Goal: Find specific page/section: Find specific page/section

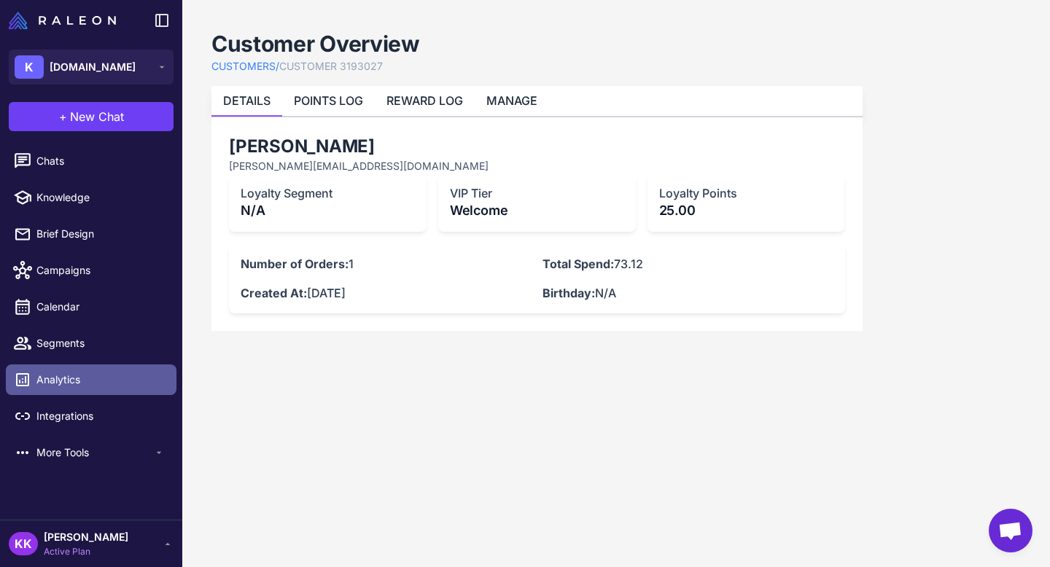
click at [77, 380] on span "Analytics" at bounding box center [100, 380] width 128 height 16
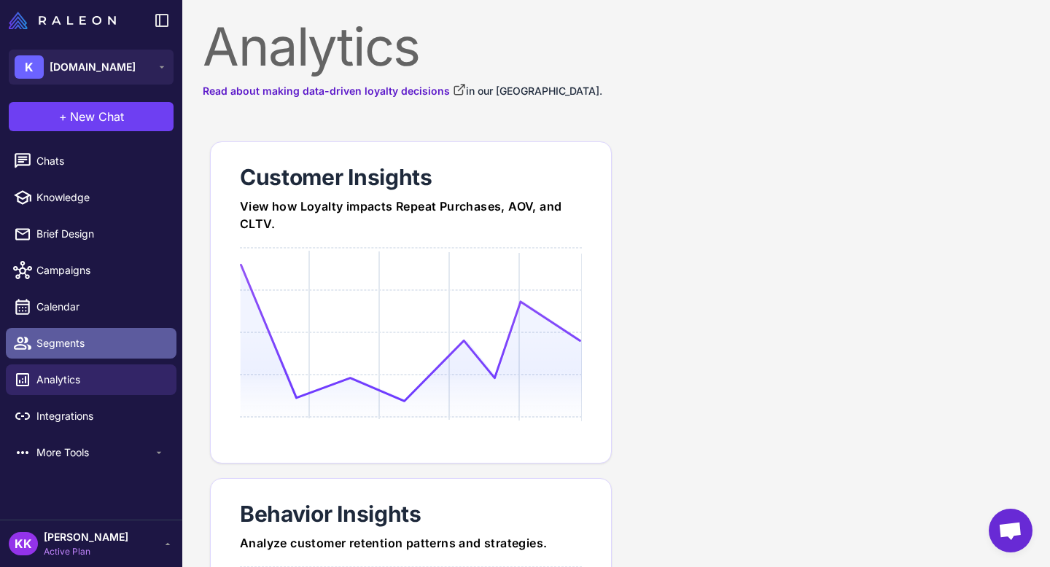
click at [77, 348] on span "Segments" at bounding box center [100, 343] width 128 height 16
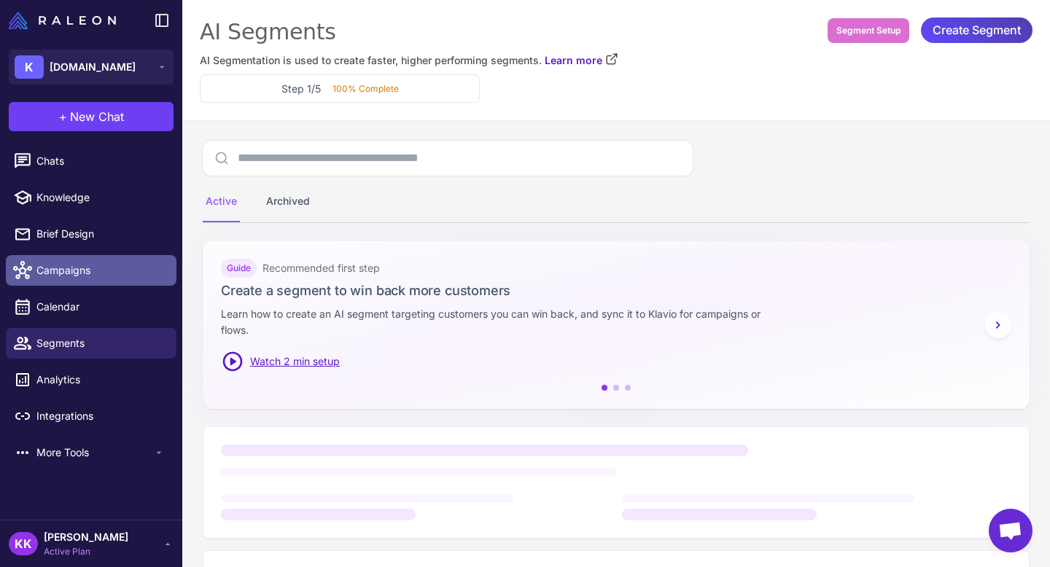
click at [71, 275] on span "Campaigns" at bounding box center [100, 270] width 128 height 16
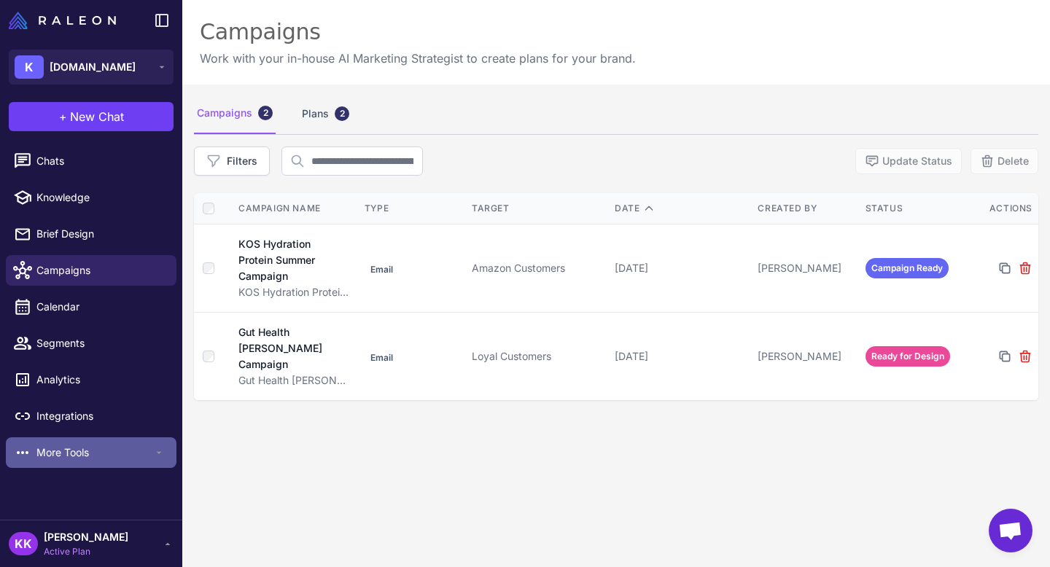
click at [83, 450] on span "More Tools" at bounding box center [94, 453] width 117 height 16
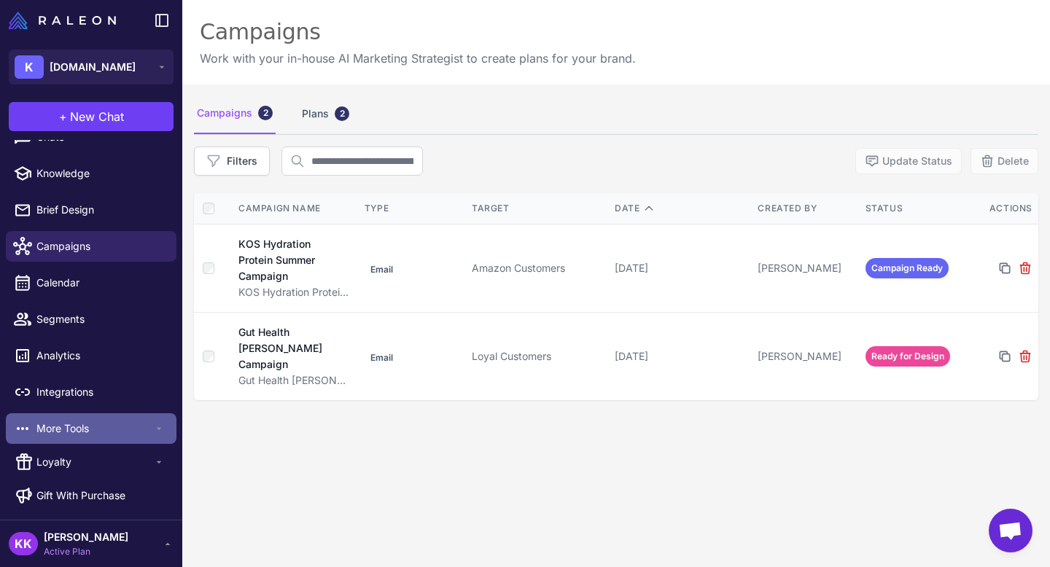
click at [83, 450] on div "Loyalty" at bounding box center [91, 462] width 171 height 31
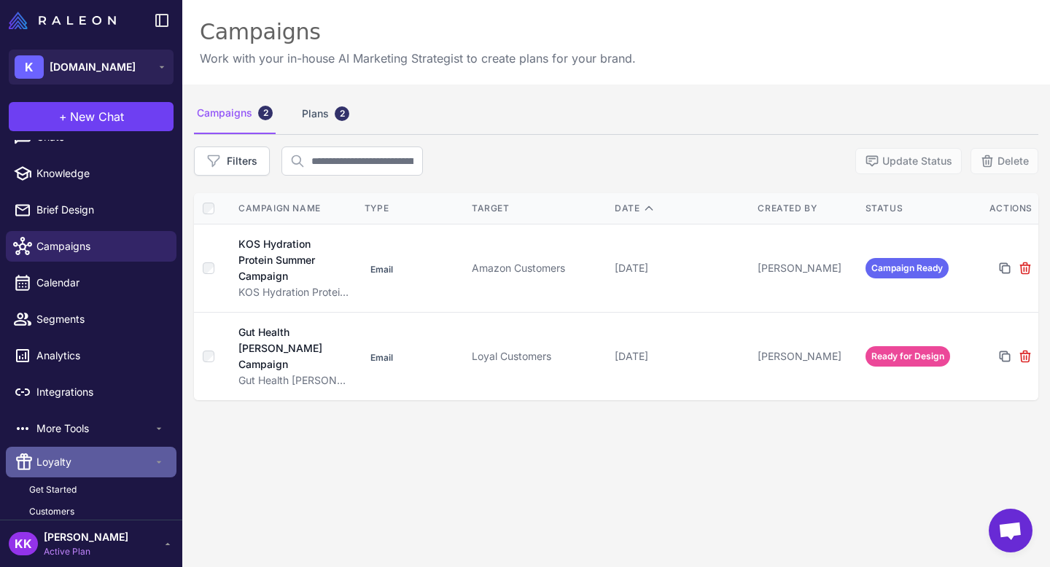
scroll to position [115, 0]
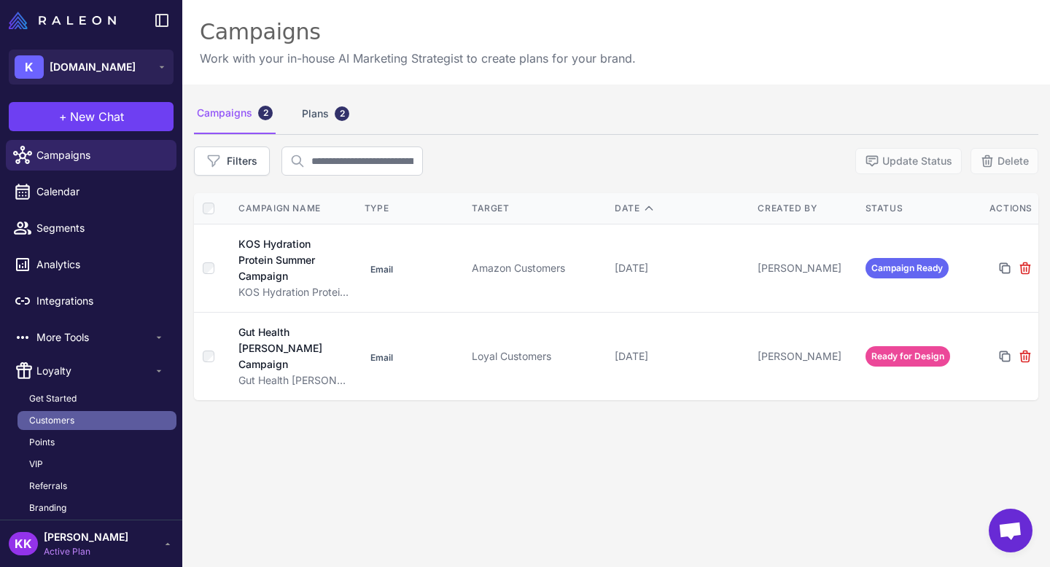
click at [78, 415] on link "Customers" at bounding box center [96, 420] width 159 height 19
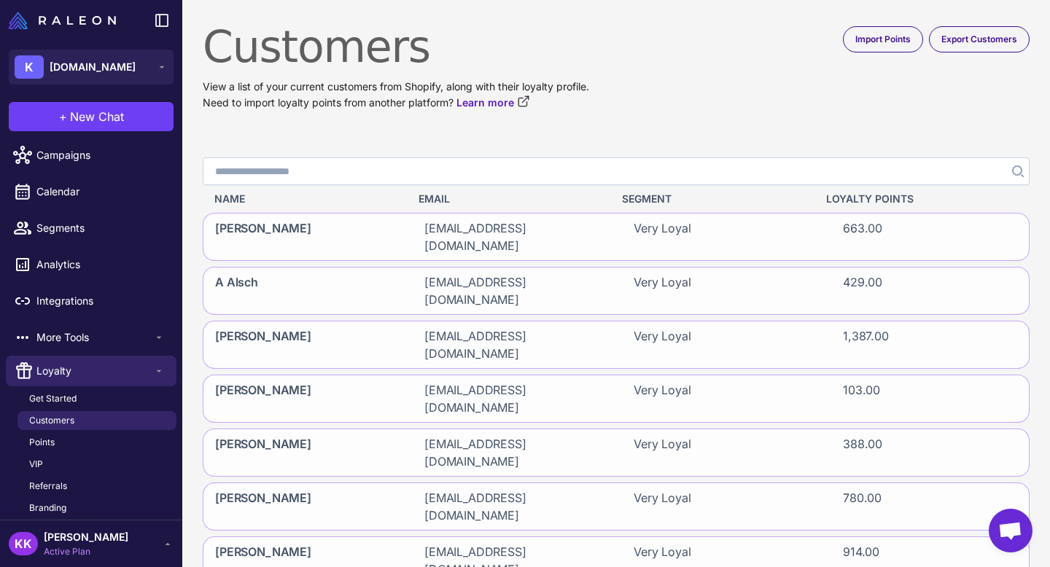
click at [432, 174] on input "Search" at bounding box center [616, 171] width 827 height 28
paste input "**********"
type input "**********"
click button "Search" at bounding box center [1016, 171] width 26 height 28
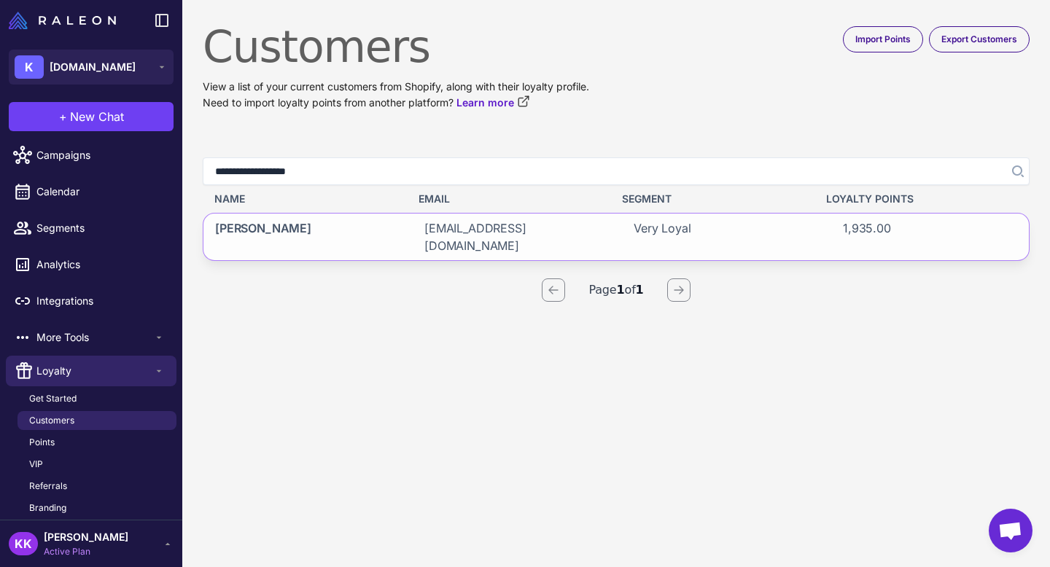
click at [298, 226] on span "[PERSON_NAME]" at bounding box center [263, 236] width 96 height 35
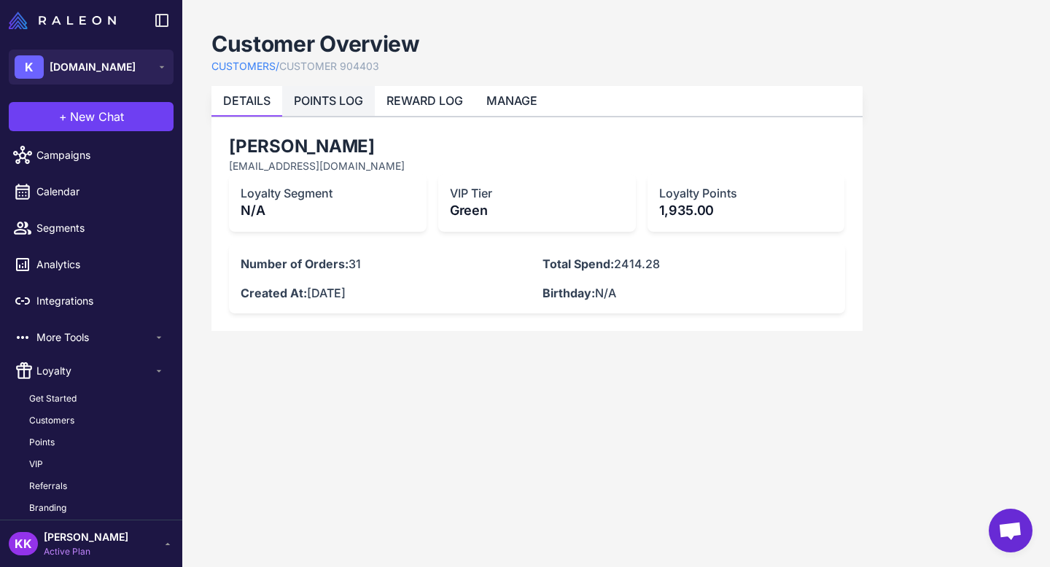
click at [331, 102] on link "POINTS LOG" at bounding box center [328, 100] width 69 height 15
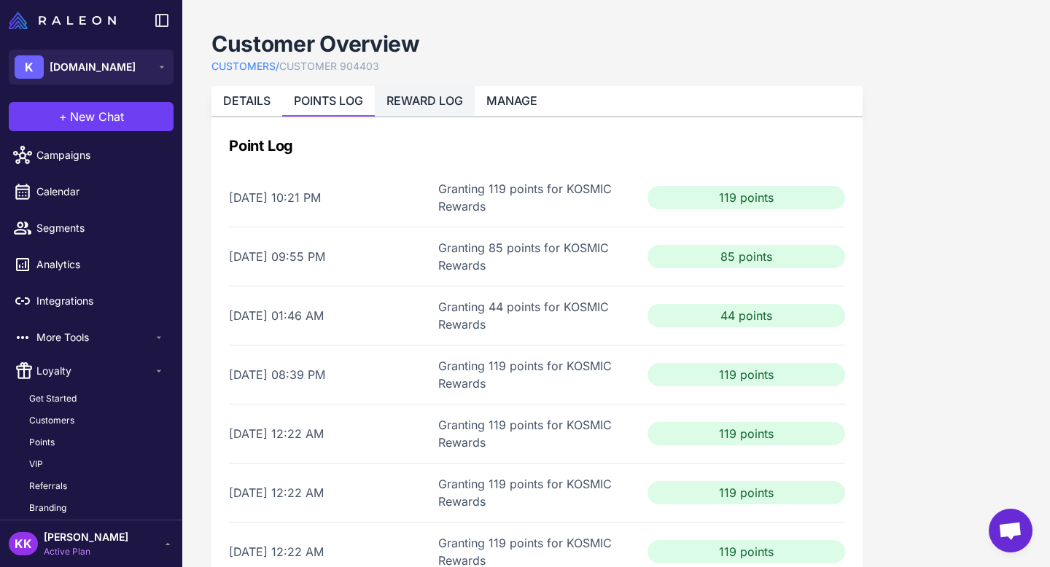
click at [426, 98] on link "REWARD LOG" at bounding box center [424, 100] width 77 height 15
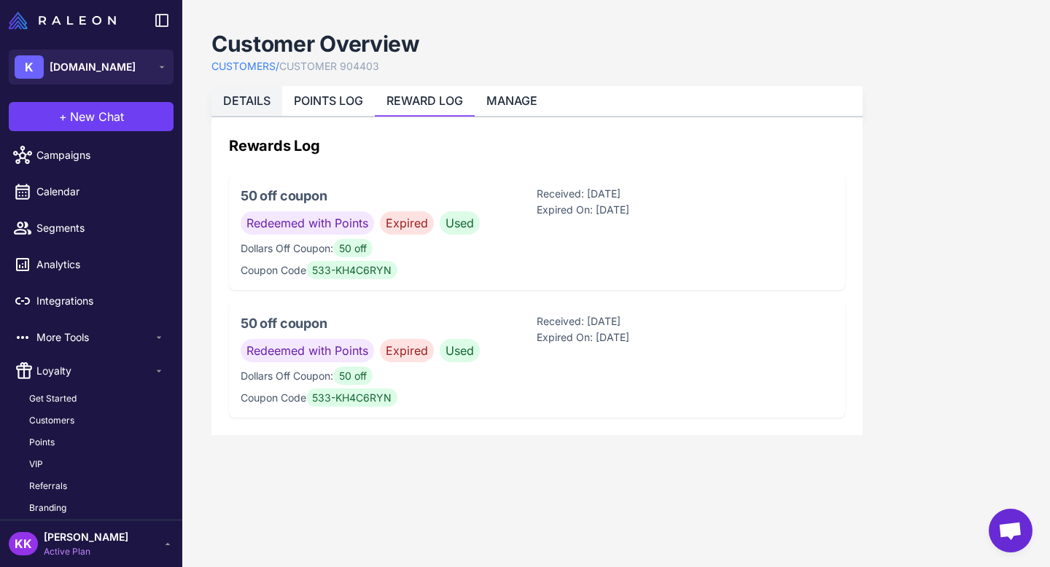
click at [270, 100] on link "DETAILS" at bounding box center [246, 100] width 47 height 15
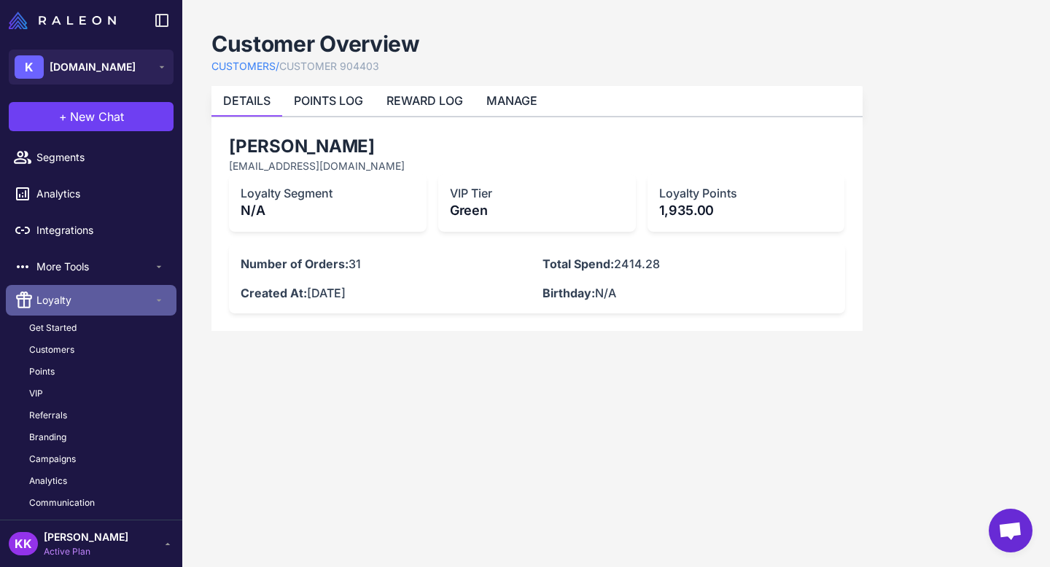
scroll to position [212, 0]
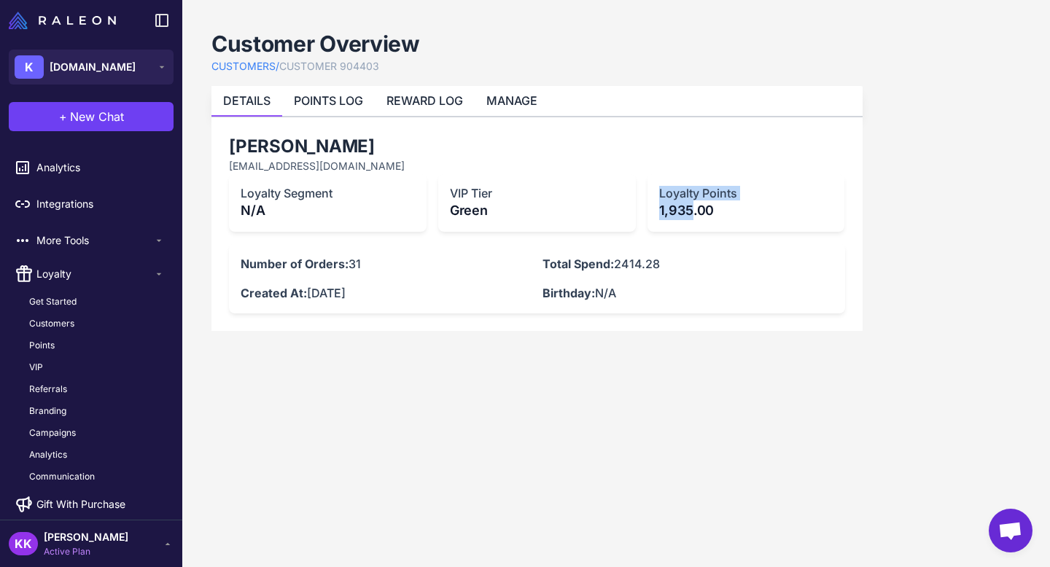
drag, startPoint x: 691, startPoint y: 211, endPoint x: 652, endPoint y: 194, distance: 42.4
click at [652, 194] on div "Loyalty Points 1,935.00" at bounding box center [746, 203] width 198 height 58
copy div "Loyalty Points 1,935"
click at [533, 386] on content "Customer Overview CUSTOMERS / CUSTOMER 904403 DETAILS POINTS LOG REWARD LOG MAN…" at bounding box center [615, 283] width 867 height 567
click at [332, 106] on link "POINTS LOG" at bounding box center [328, 100] width 69 height 15
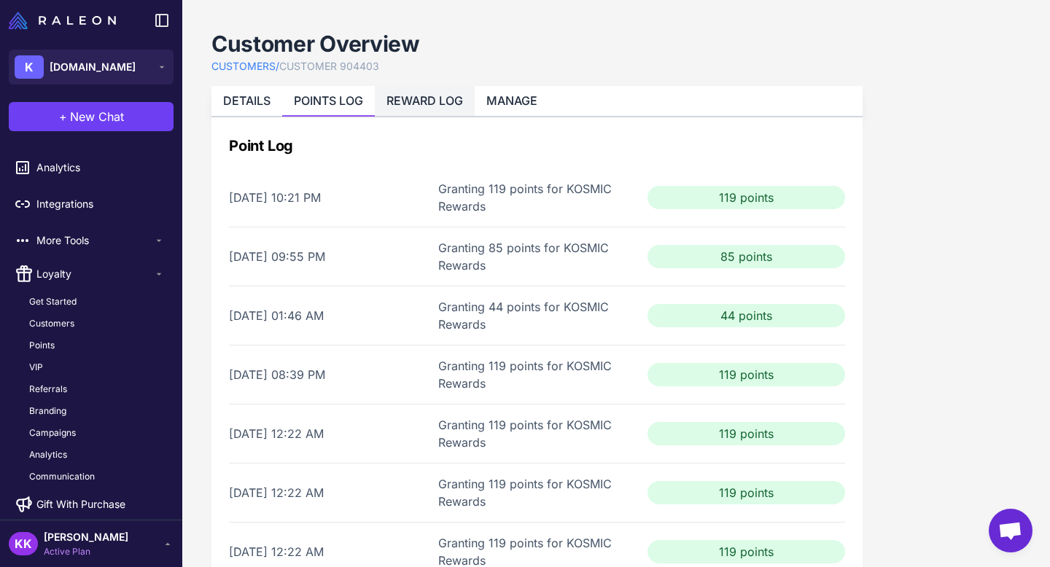
click at [410, 101] on link "REWARD LOG" at bounding box center [424, 100] width 77 height 15
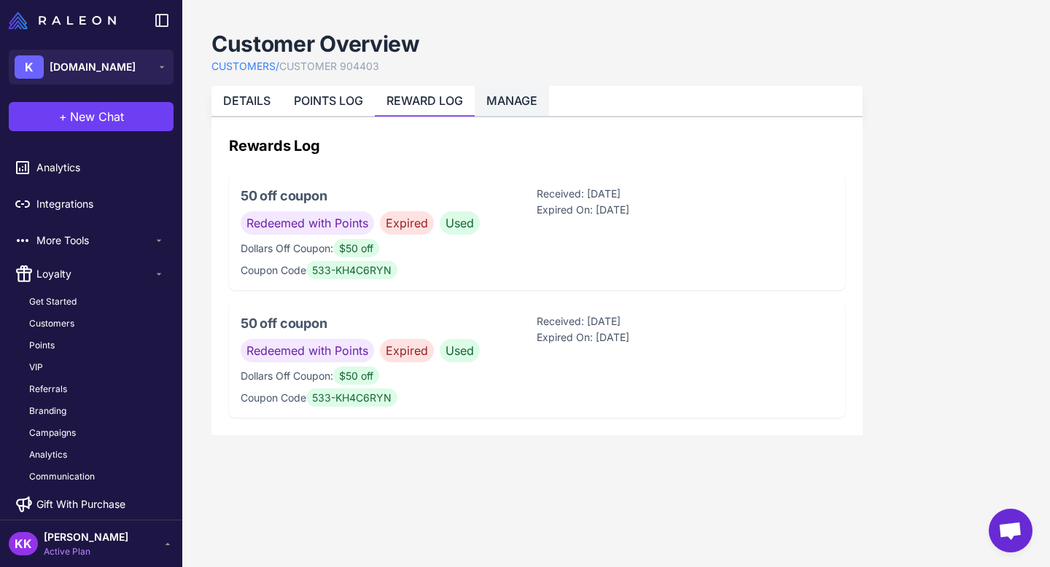
click at [509, 100] on link "MANAGE" at bounding box center [511, 100] width 51 height 15
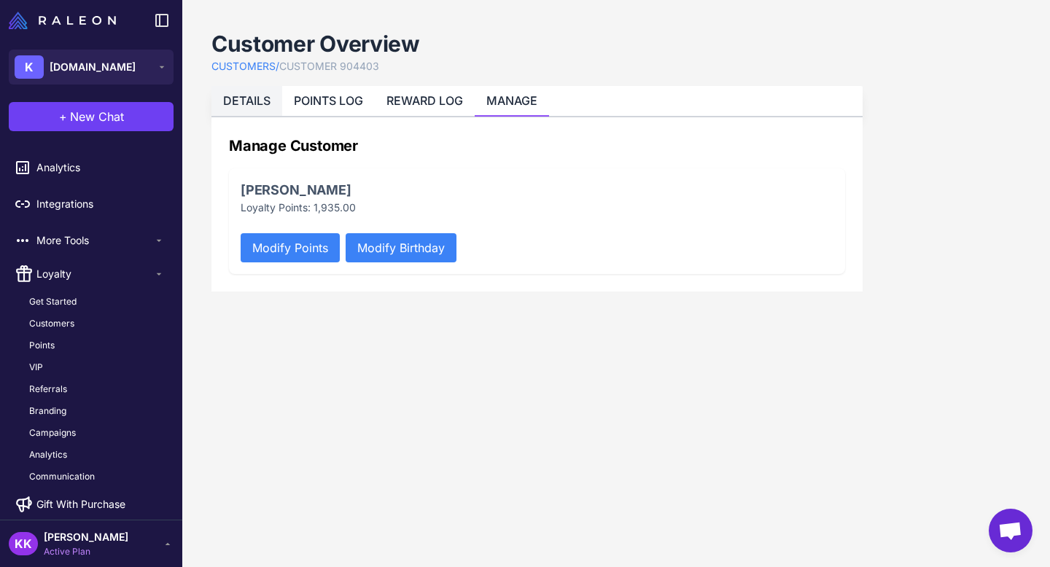
click at [254, 99] on link "DETAILS" at bounding box center [246, 100] width 47 height 15
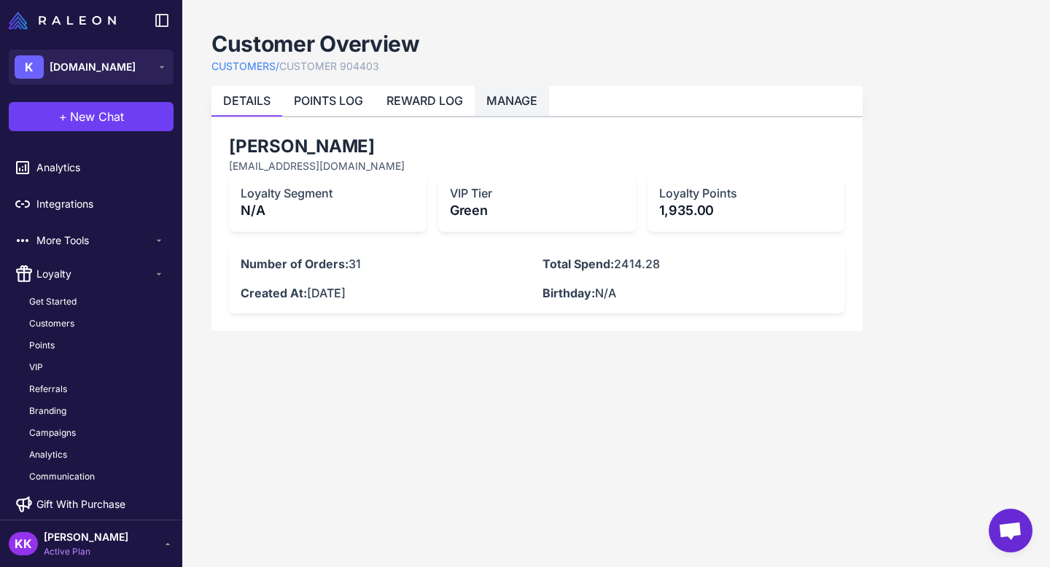
click at [506, 98] on link "MANAGE" at bounding box center [511, 100] width 51 height 15
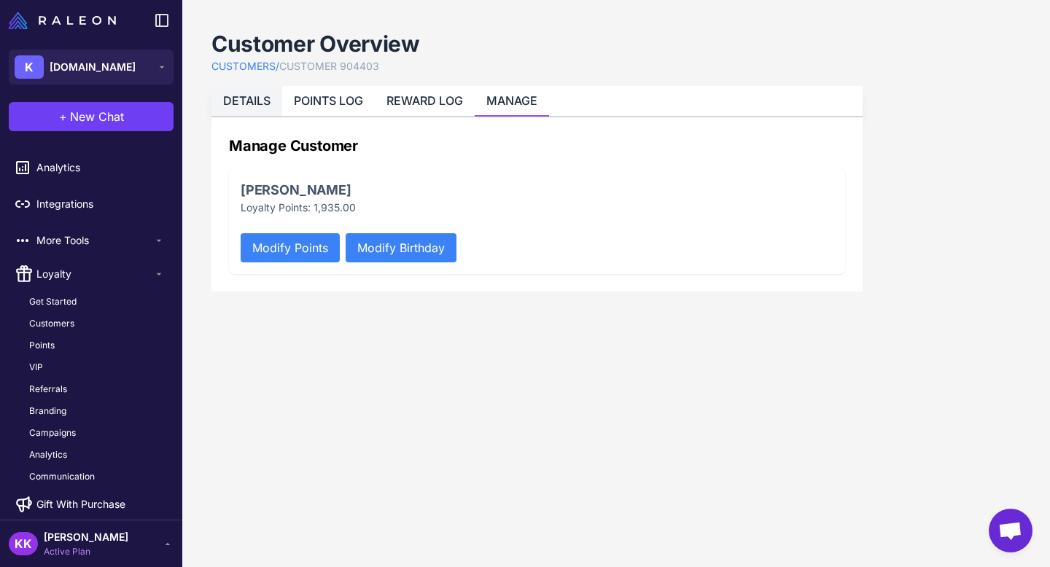
click at [246, 100] on link "DETAILS" at bounding box center [246, 100] width 47 height 15
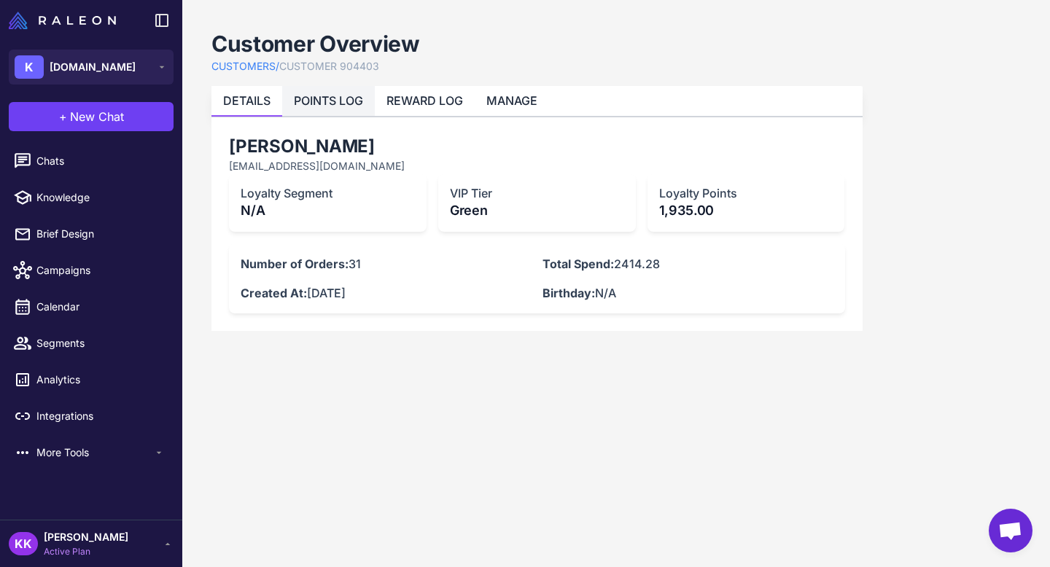
click at [330, 90] on li "POINTS LOG" at bounding box center [328, 101] width 93 height 30
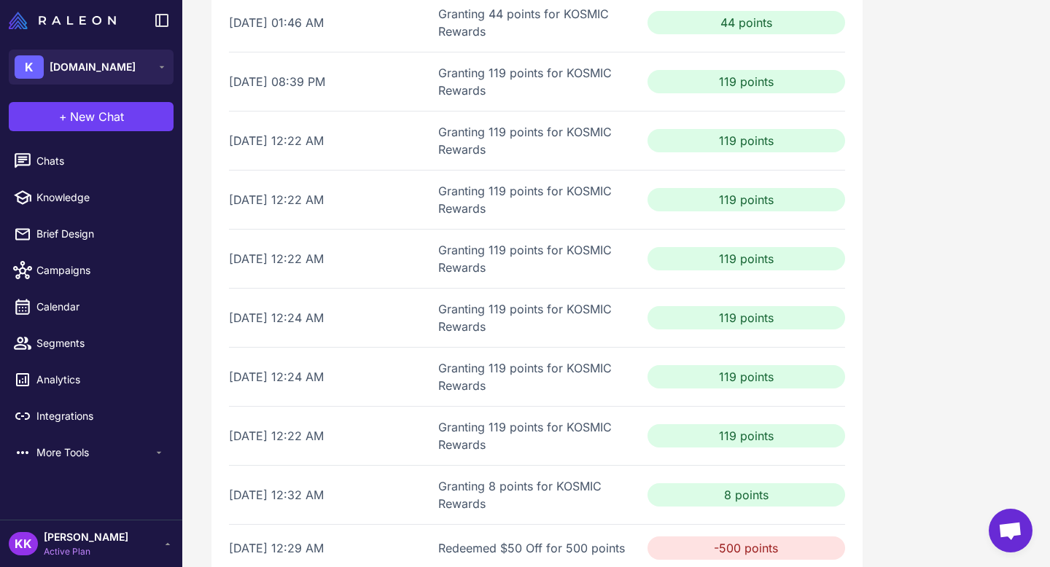
scroll to position [450, 0]
